Goal: Register for event/course

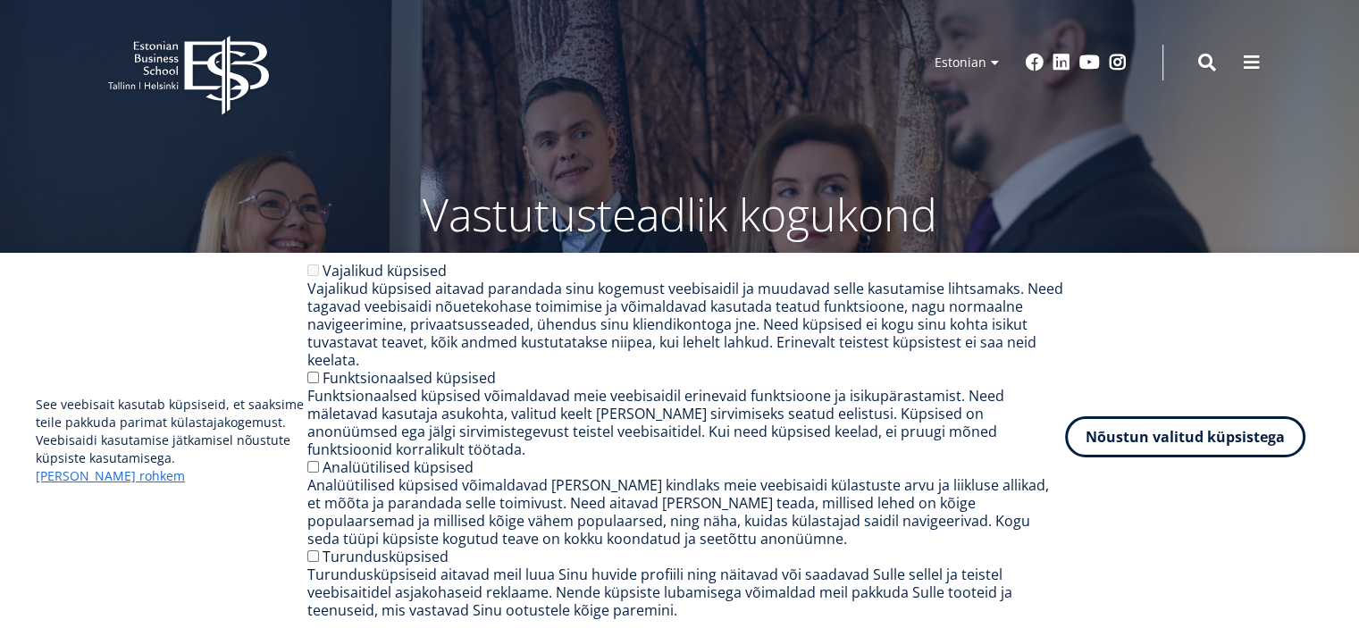
click at [1198, 458] on button "Nõustun valitud küpsistega" at bounding box center [1185, 436] width 240 height 41
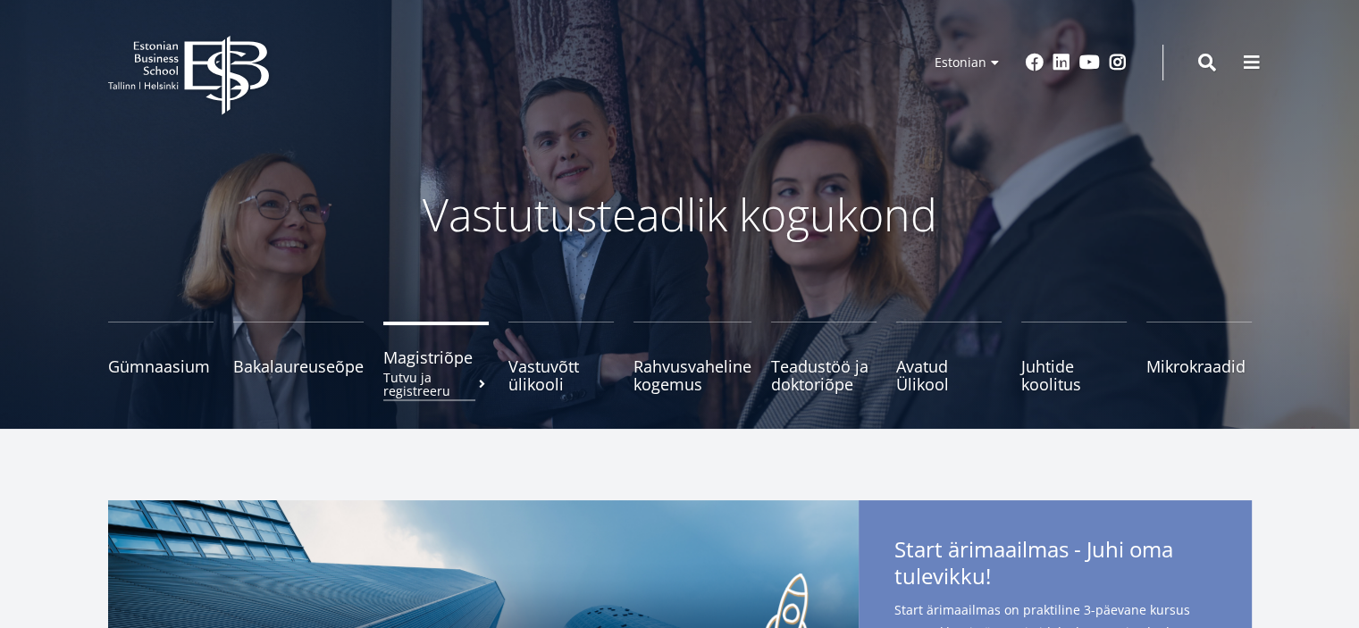
click at [414, 379] on small "Tutvu ja registreeru" at bounding box center [435, 384] width 105 height 27
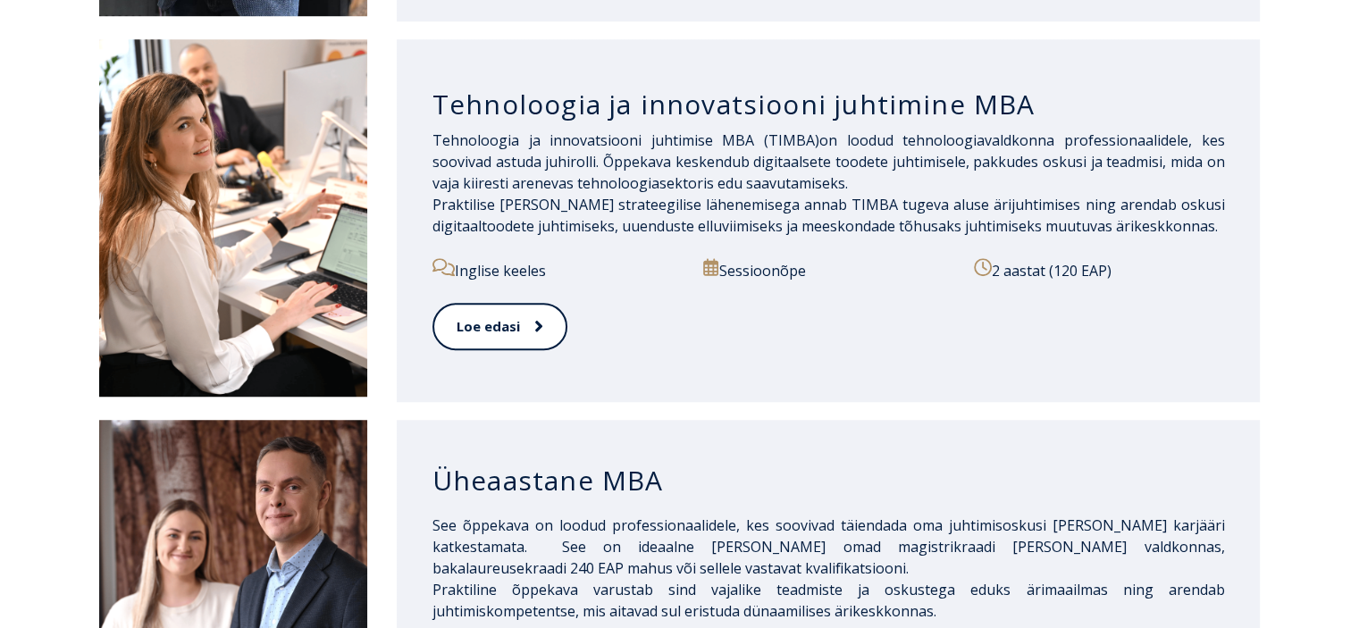
scroll to position [1326, 0]
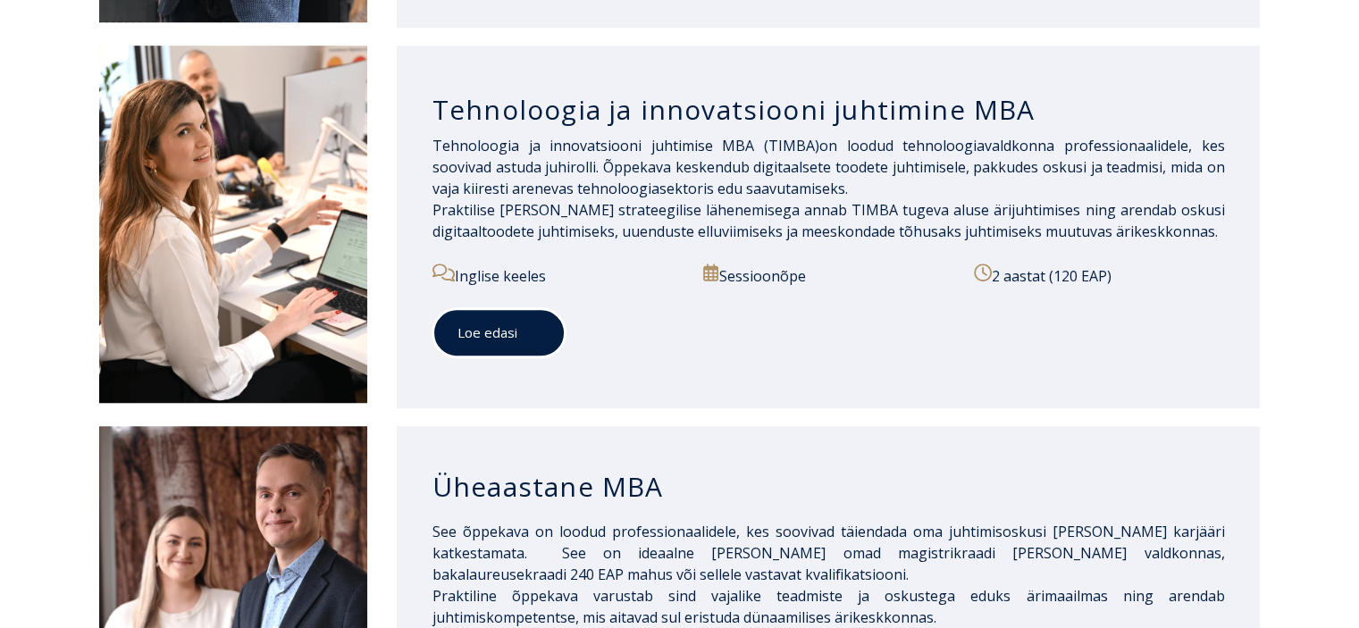
click at [536, 324] on icon at bounding box center [536, 333] width 9 height 18
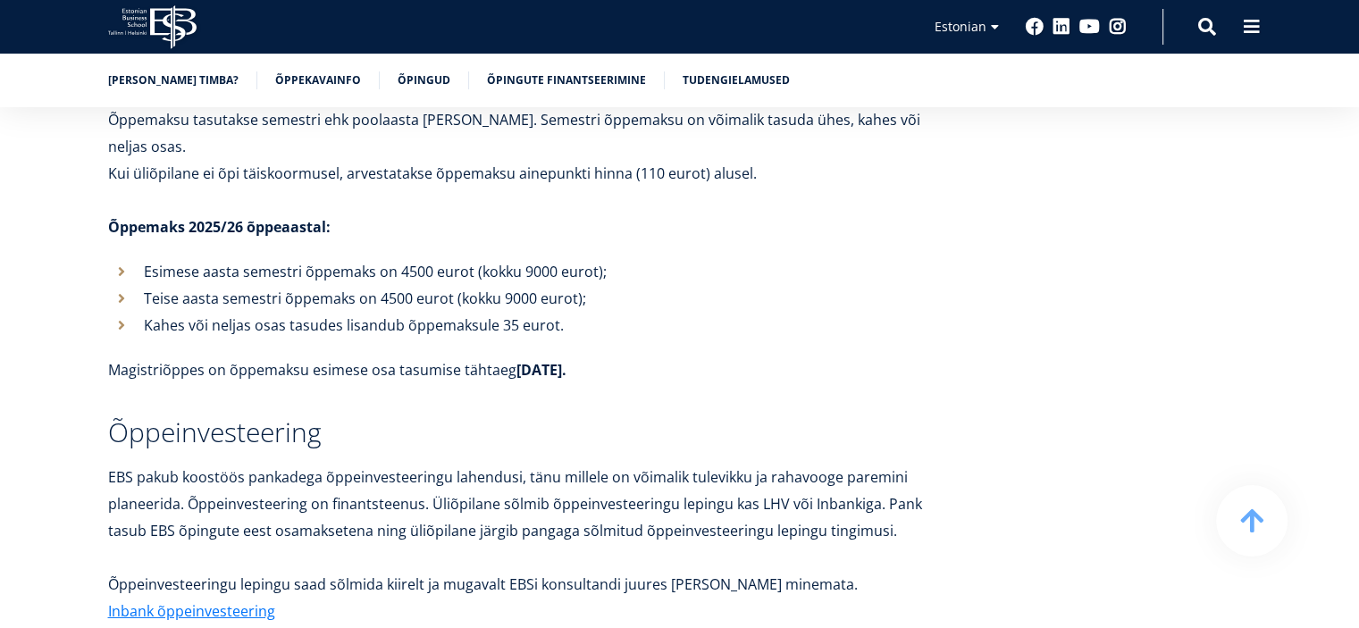
scroll to position [5688, 0]
